Goal: Information Seeking & Learning: Learn about a topic

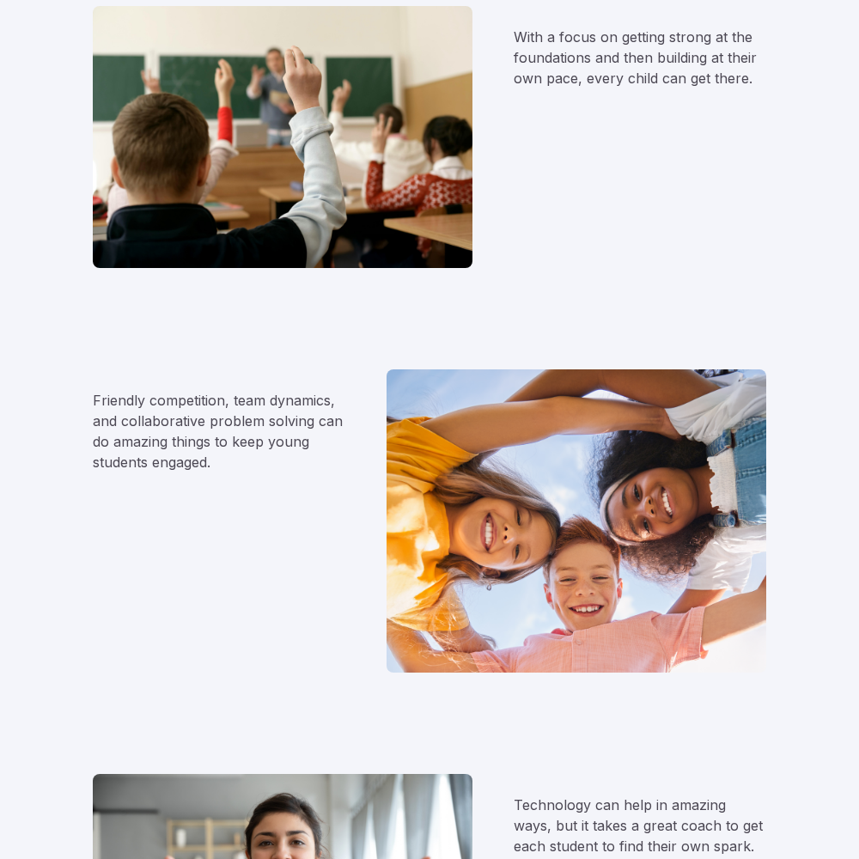
scroll to position [1717, 0]
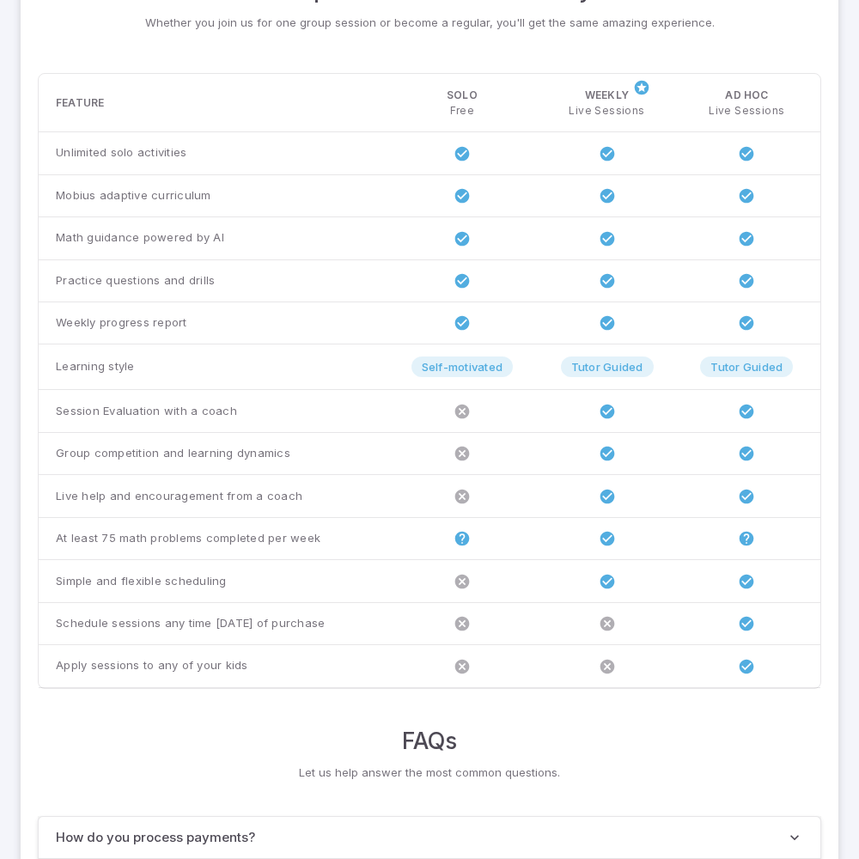
scroll to position [1317, 0]
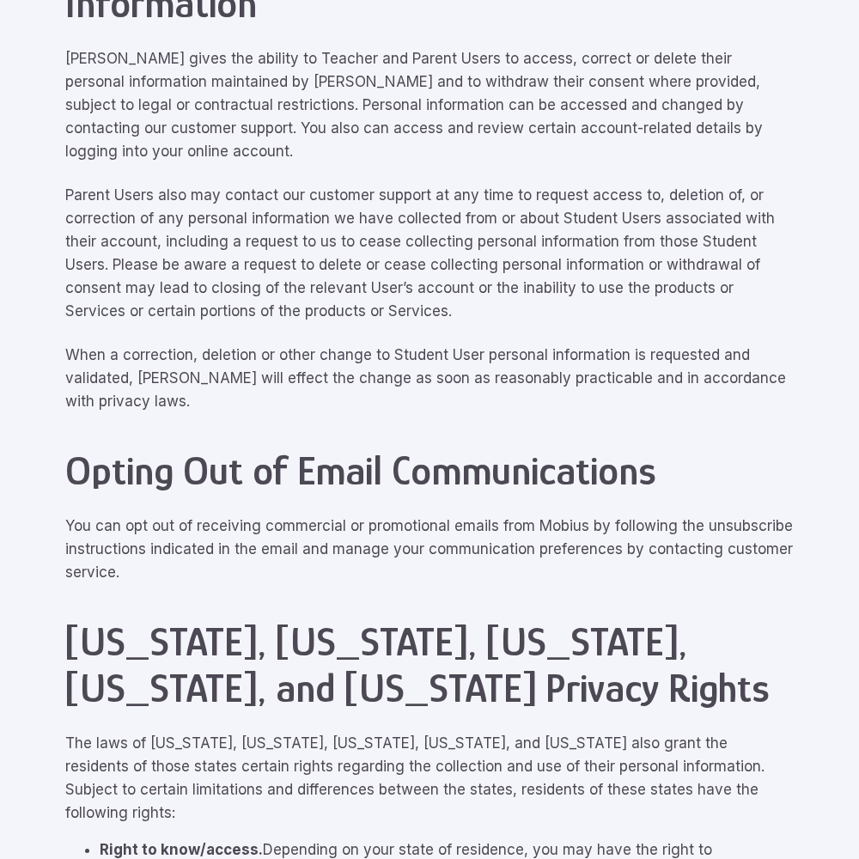
scroll to position [7729, 0]
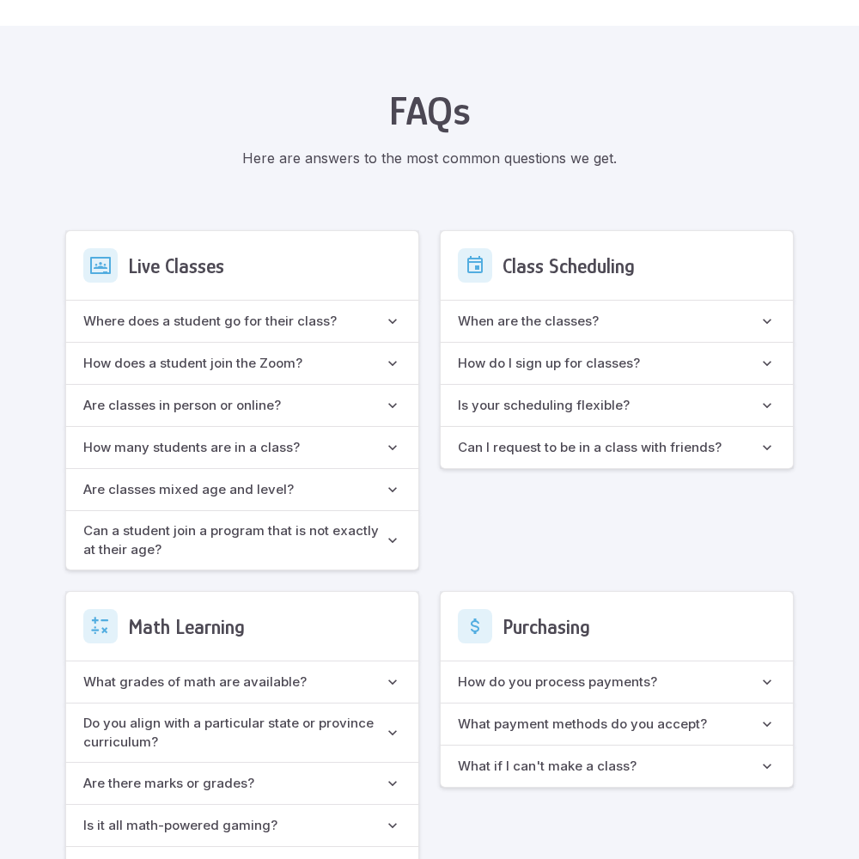
scroll to position [1525, 0]
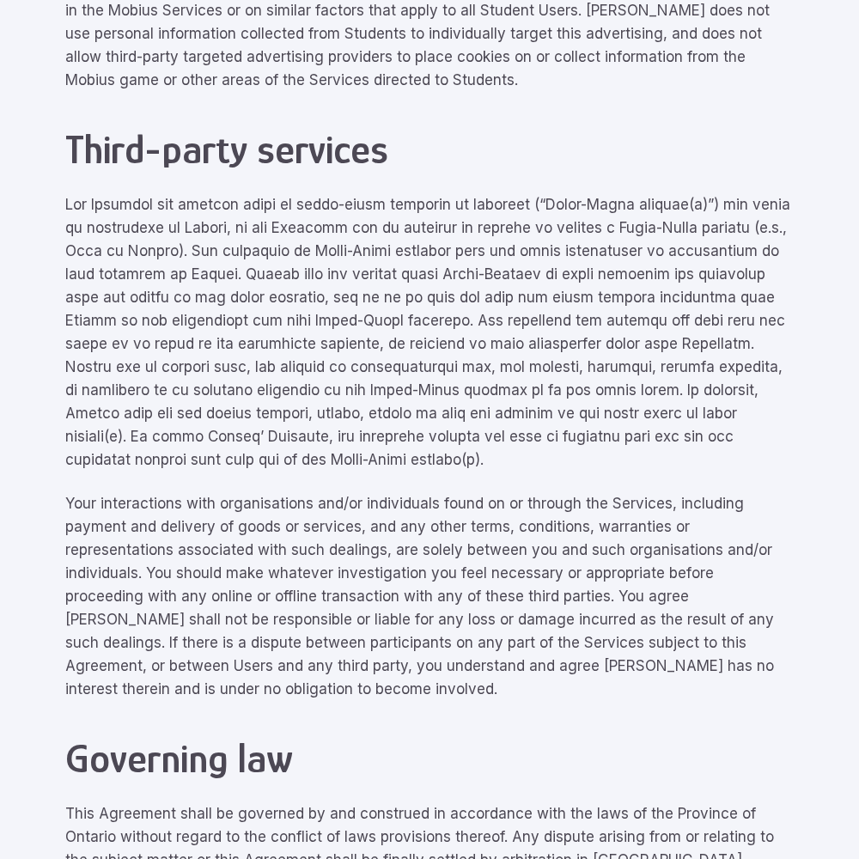
scroll to position [7729, 0]
